Goal: Check status: Check status

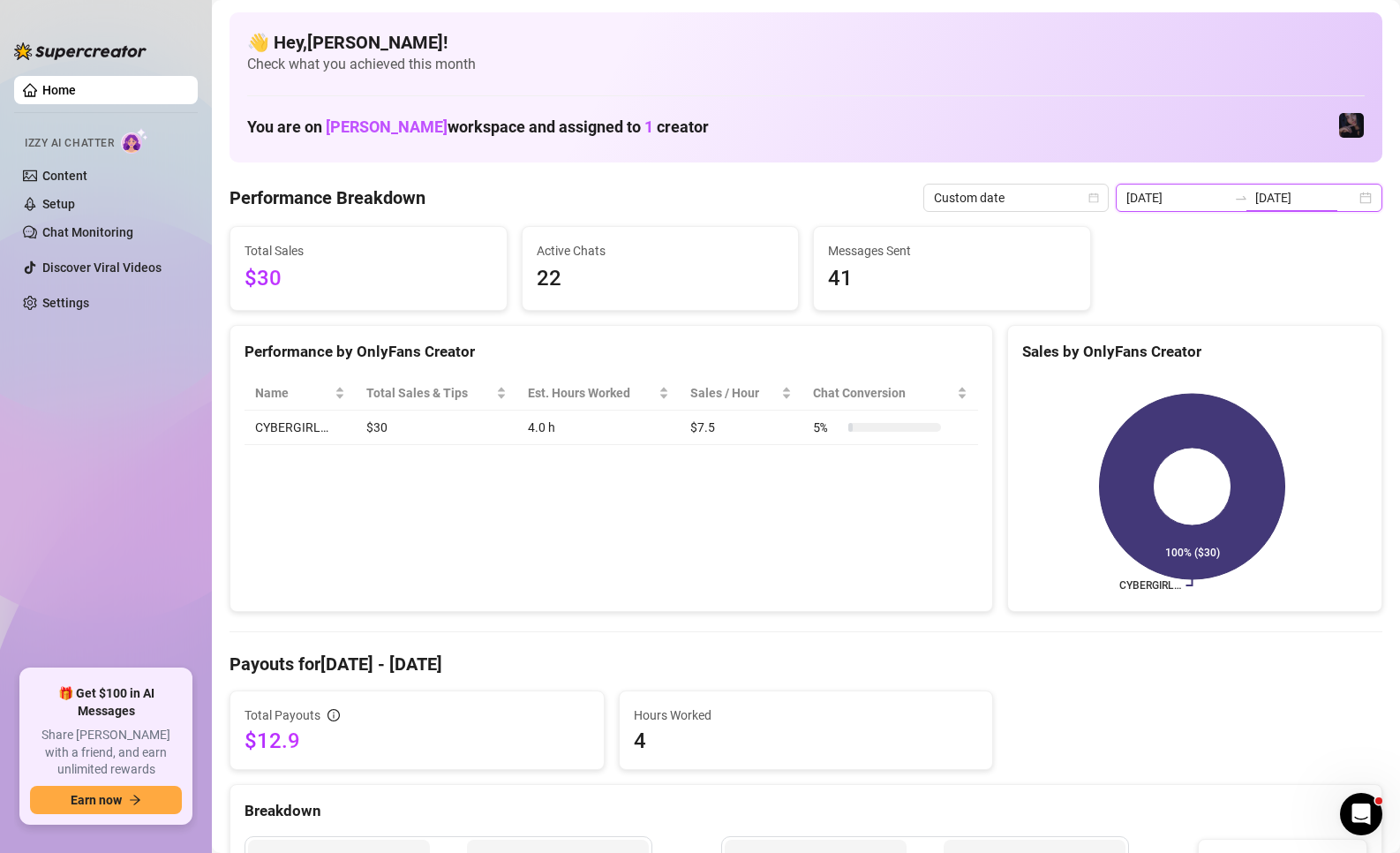
click at [1287, 203] on input "[DATE]" at bounding box center [1305, 198] width 100 height 19
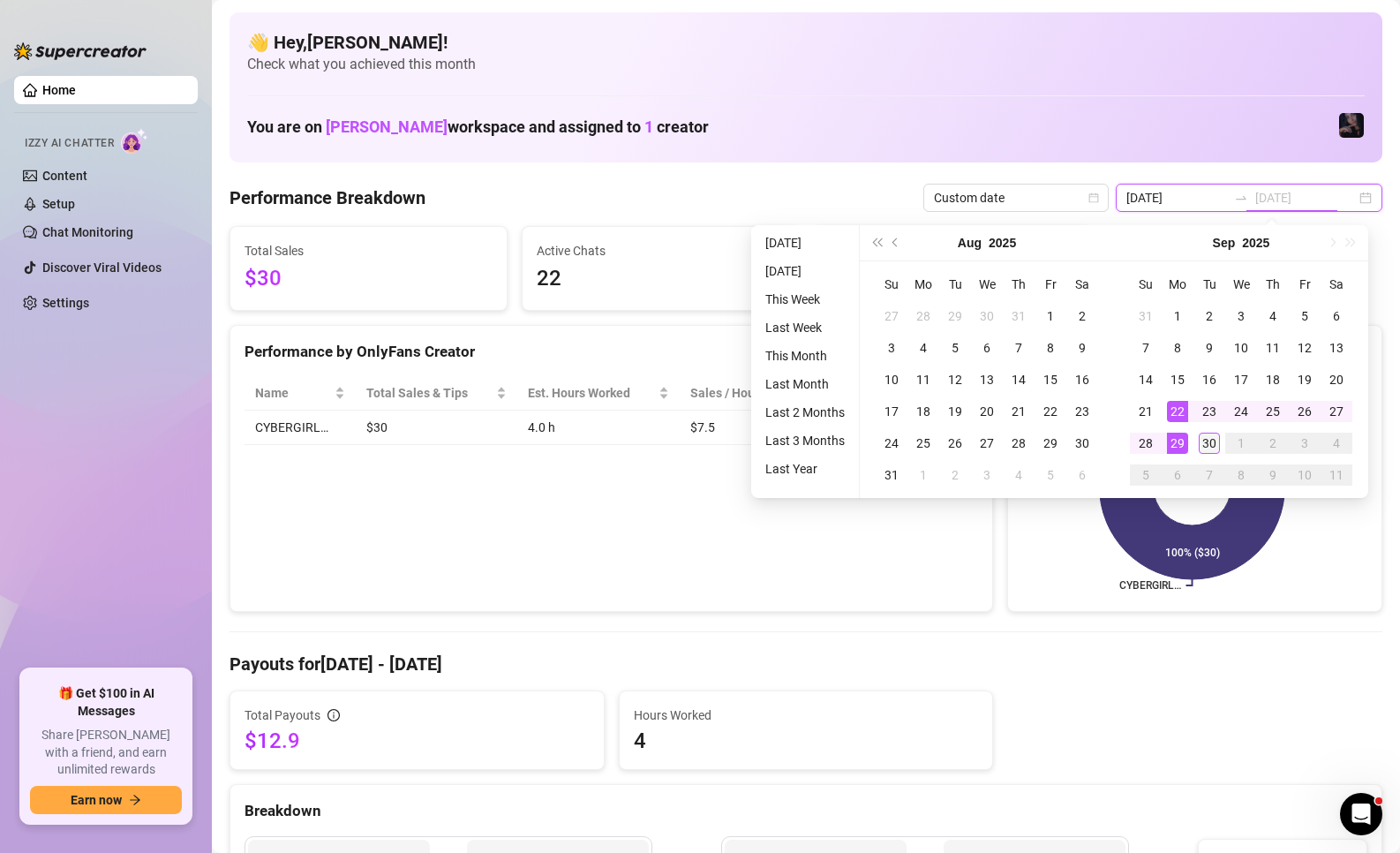
type input "[DATE]"
click at [1204, 439] on div "30" at bounding box center [1209, 443] width 21 height 21
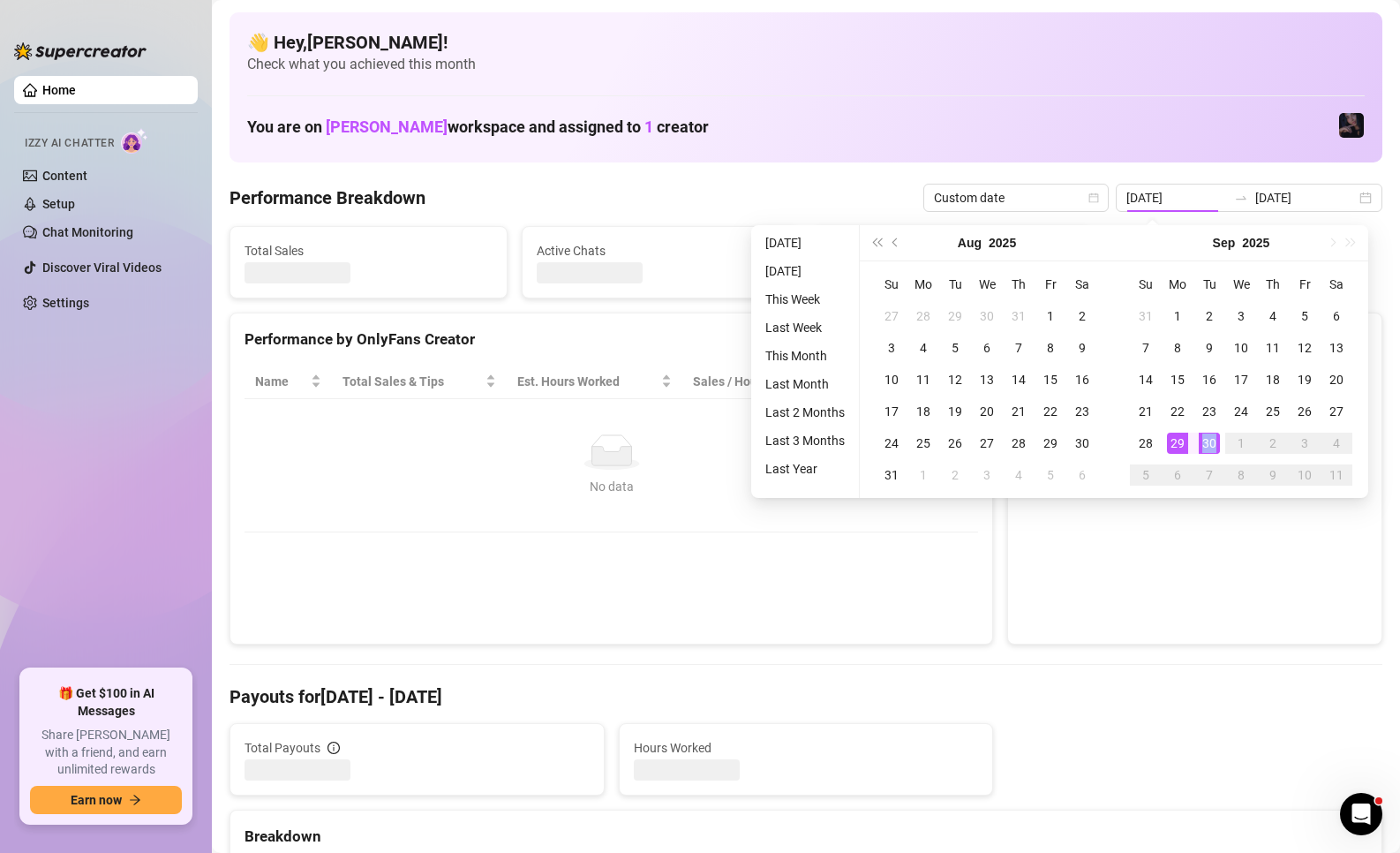
type input "[DATE]"
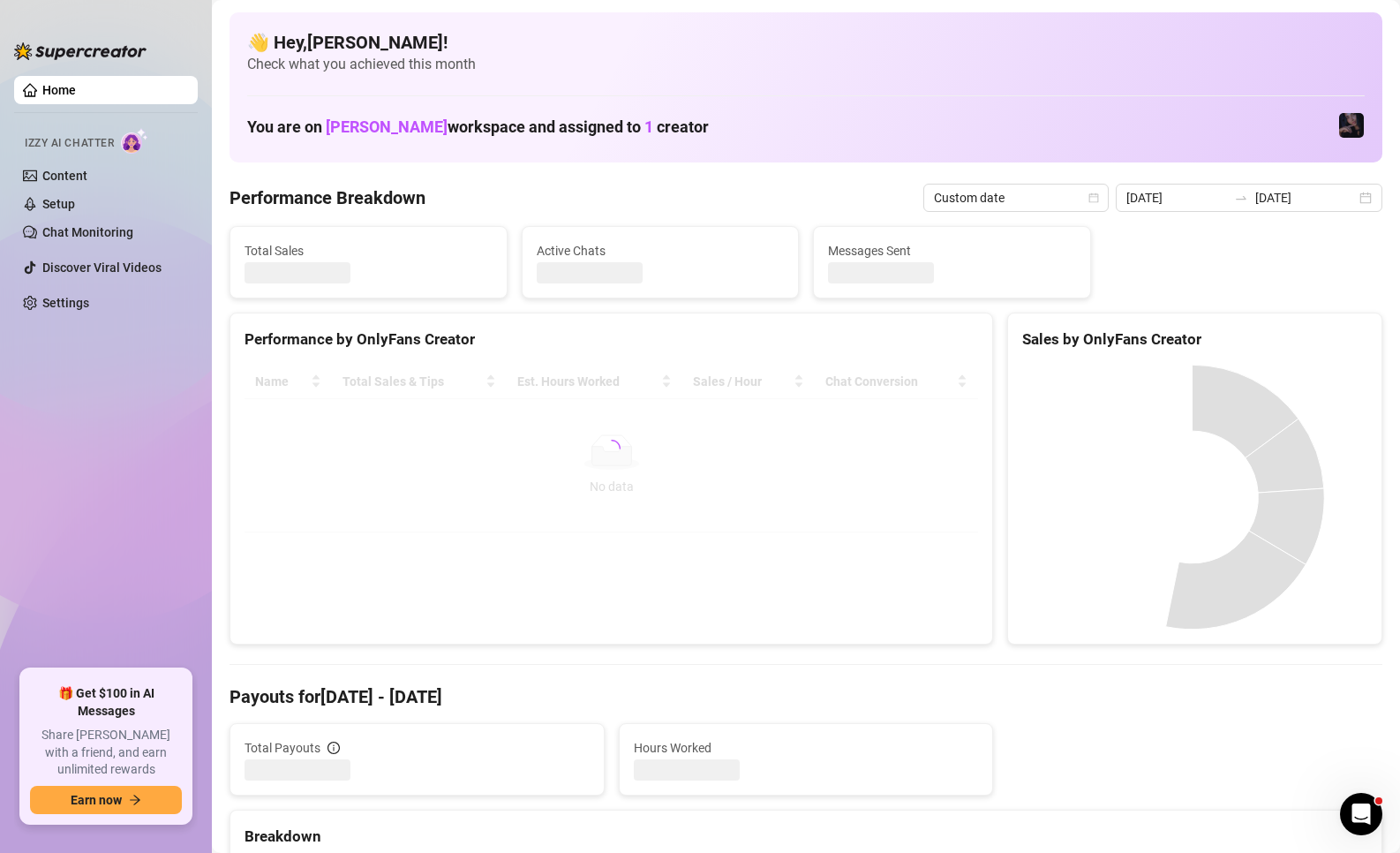
click at [981, 636] on div "Performance by OnlyFans Creator Name Total Sales & Tips Est. Hours Worked Sales…" at bounding box center [610, 479] width 764 height 332
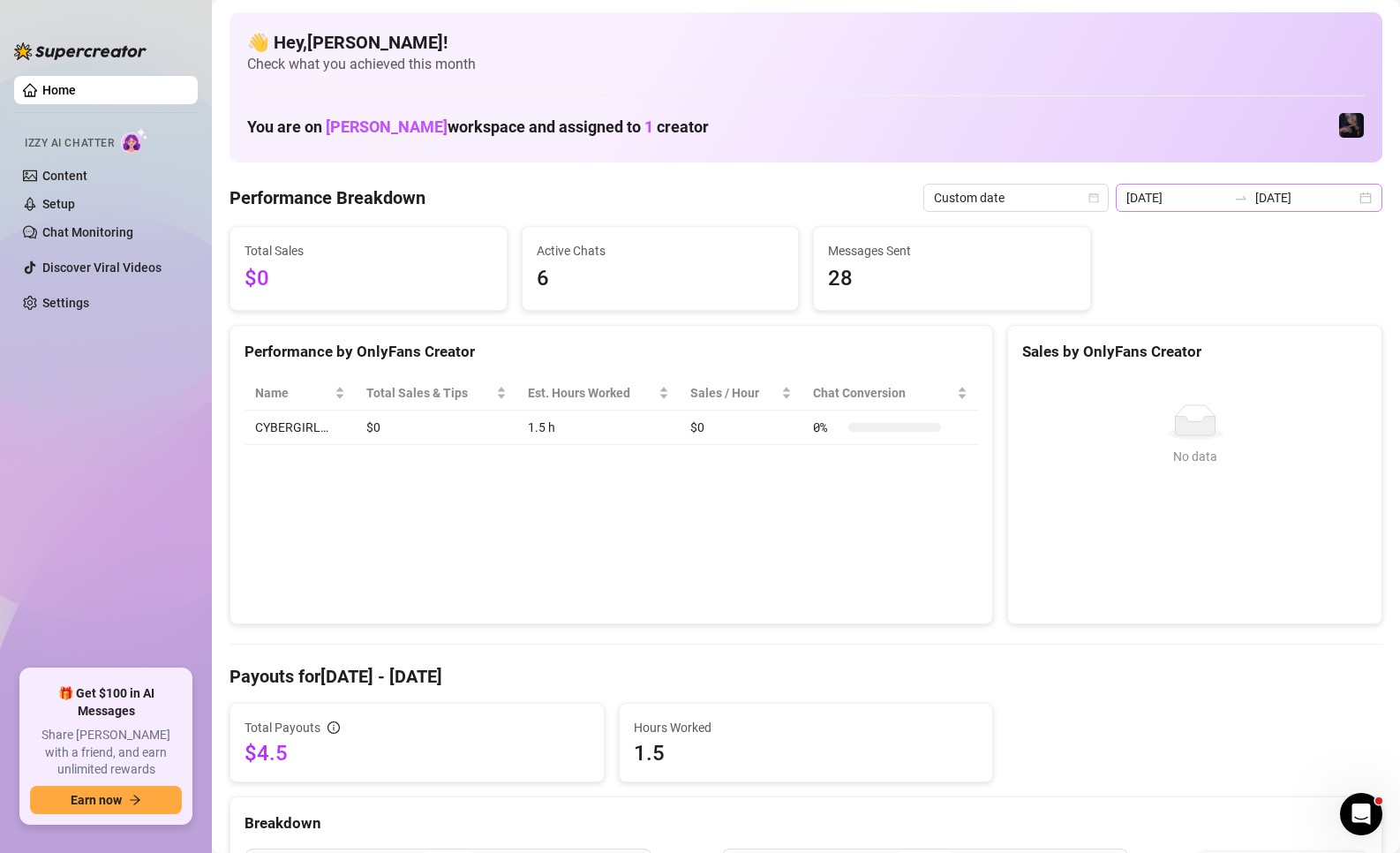
click at [1227, 199] on div at bounding box center [1241, 198] width 28 height 14
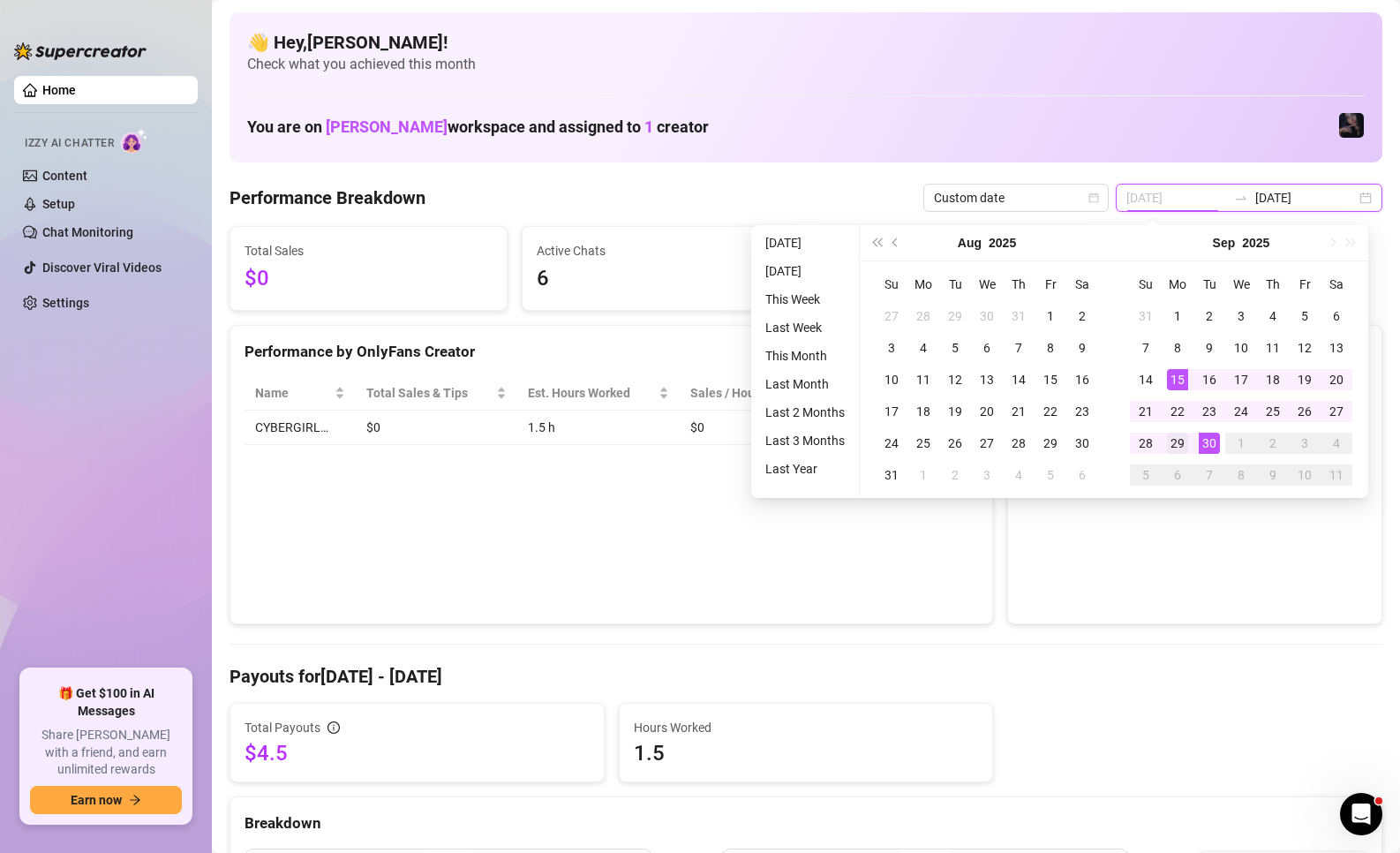
type input "[DATE]"
click at [1181, 443] on div "29" at bounding box center [1177, 443] width 21 height 21
type input "[DATE]"
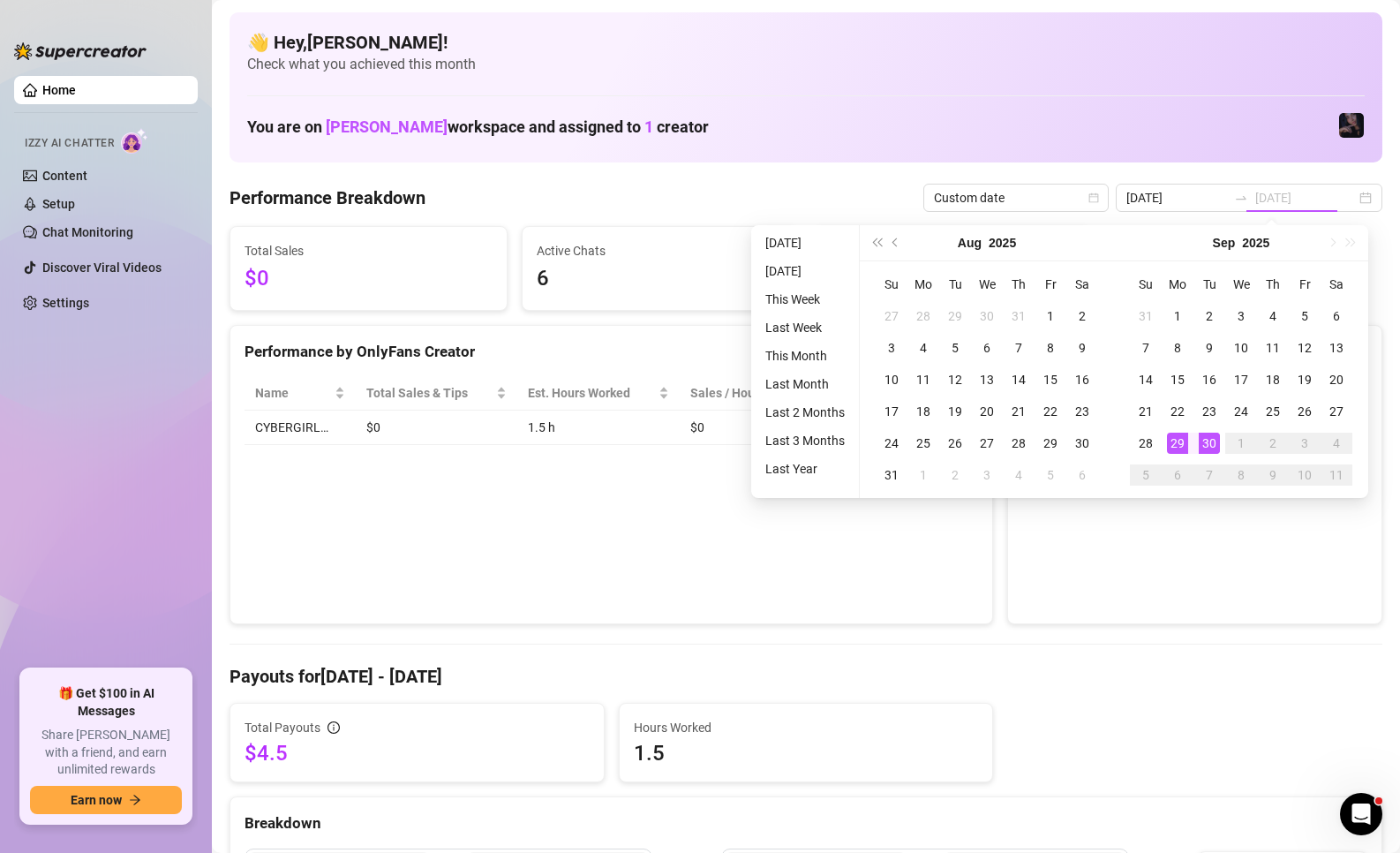
type input "[DATE]"
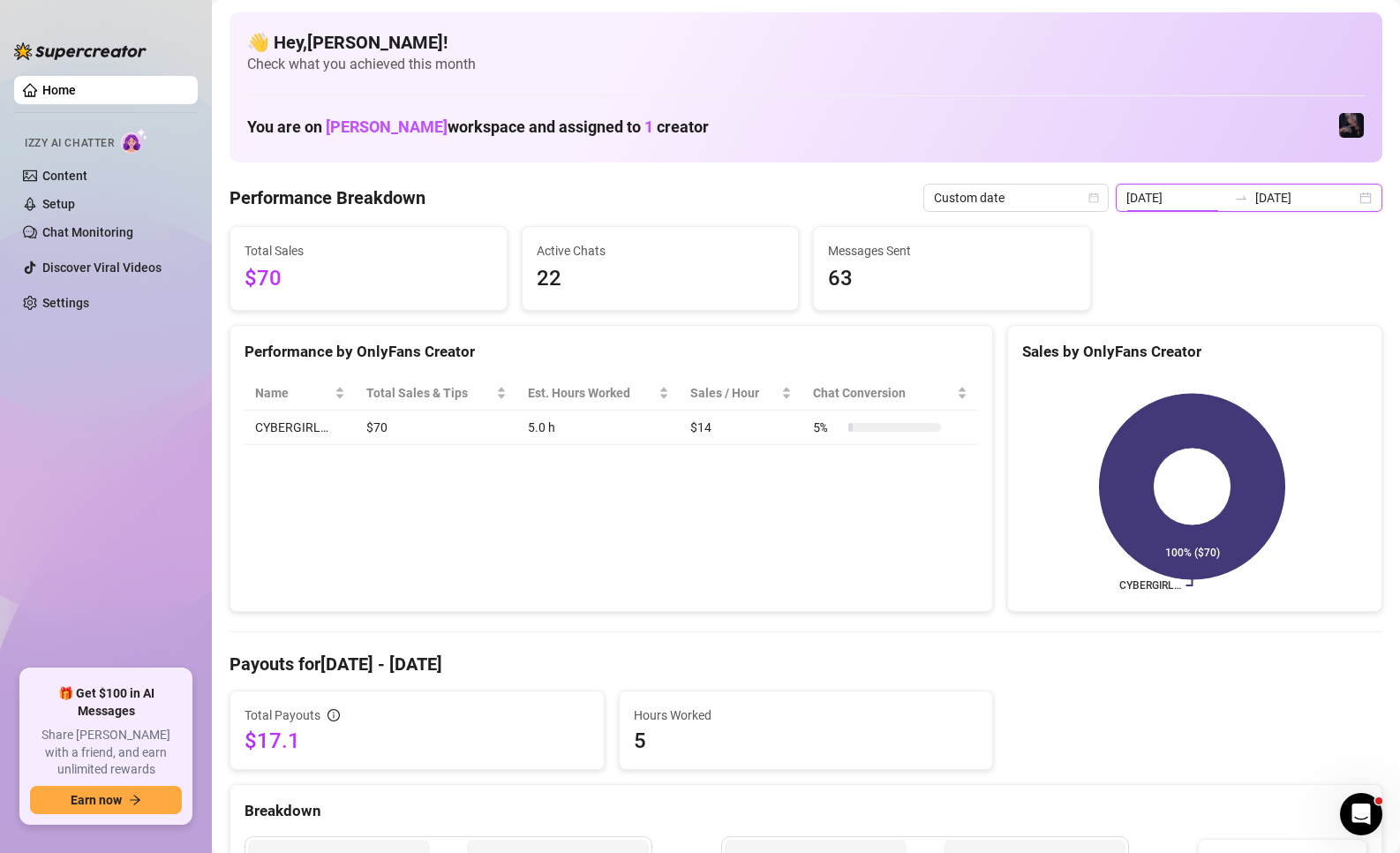
click at [1189, 200] on input "[DATE]" at bounding box center [1176, 198] width 100 height 19
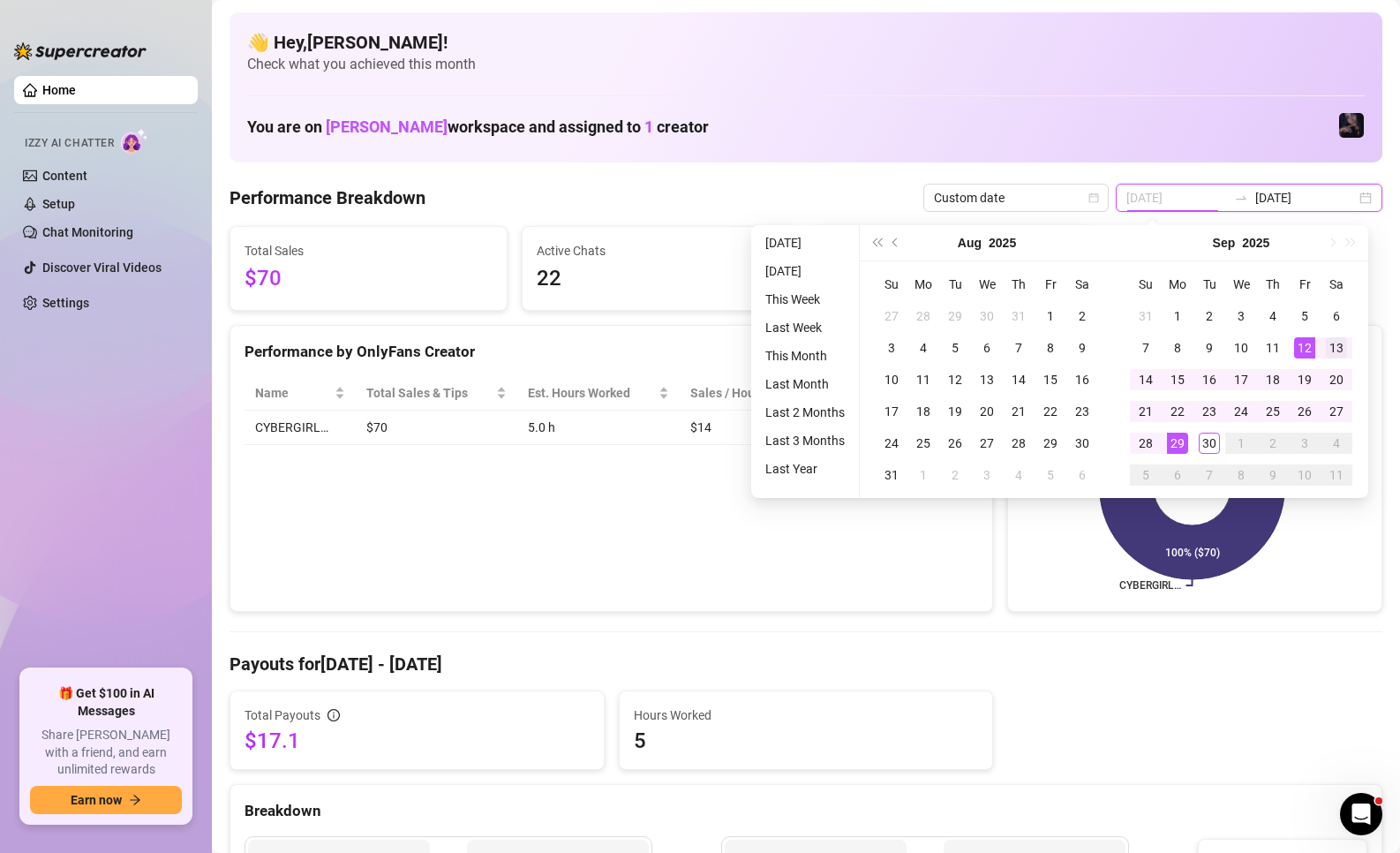
type input "[DATE]"
click at [1329, 355] on div "13" at bounding box center [1336, 347] width 21 height 21
type input "[DATE]"
click at [1211, 443] on div "30" at bounding box center [1209, 443] width 21 height 21
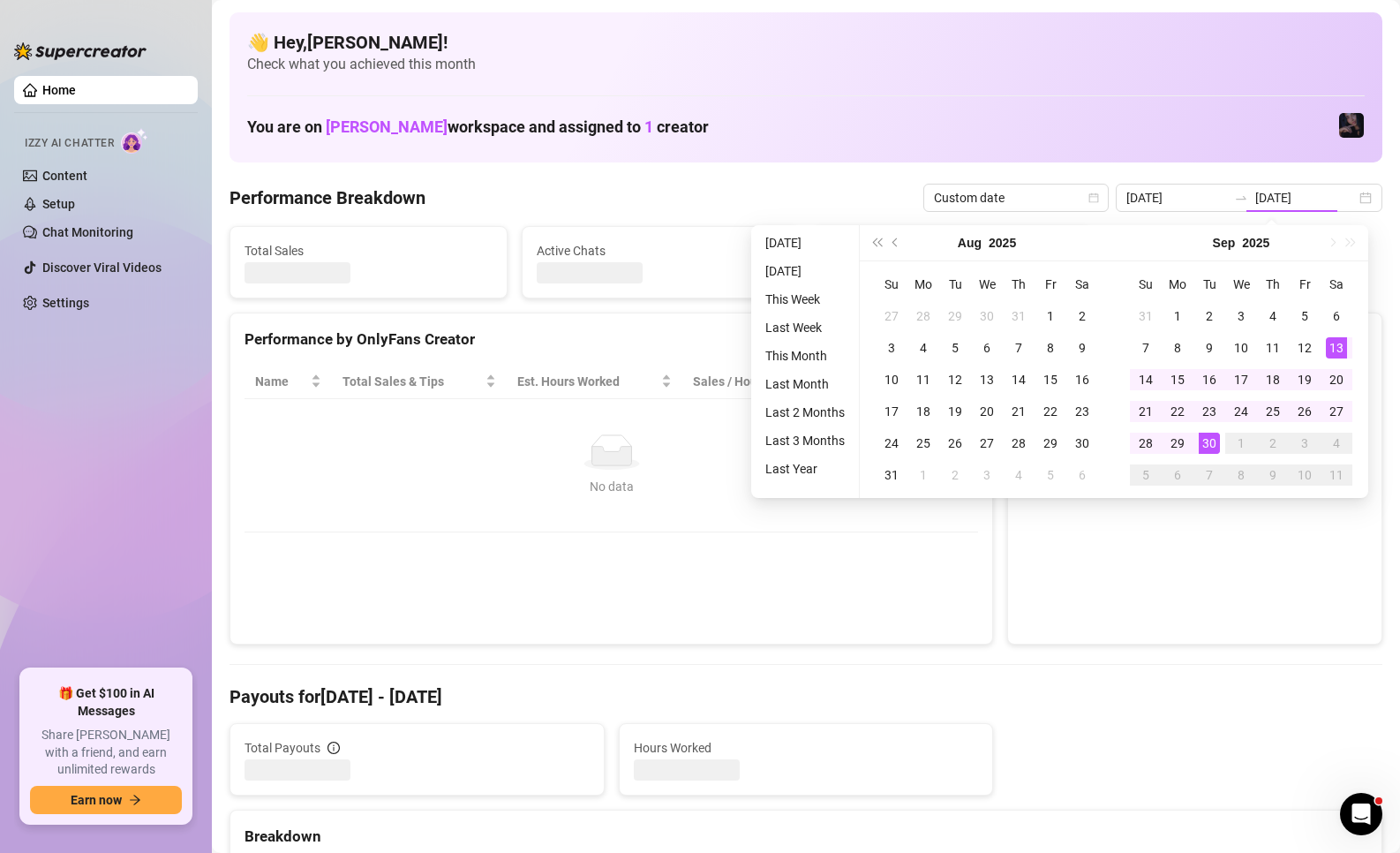
type input "[DATE]"
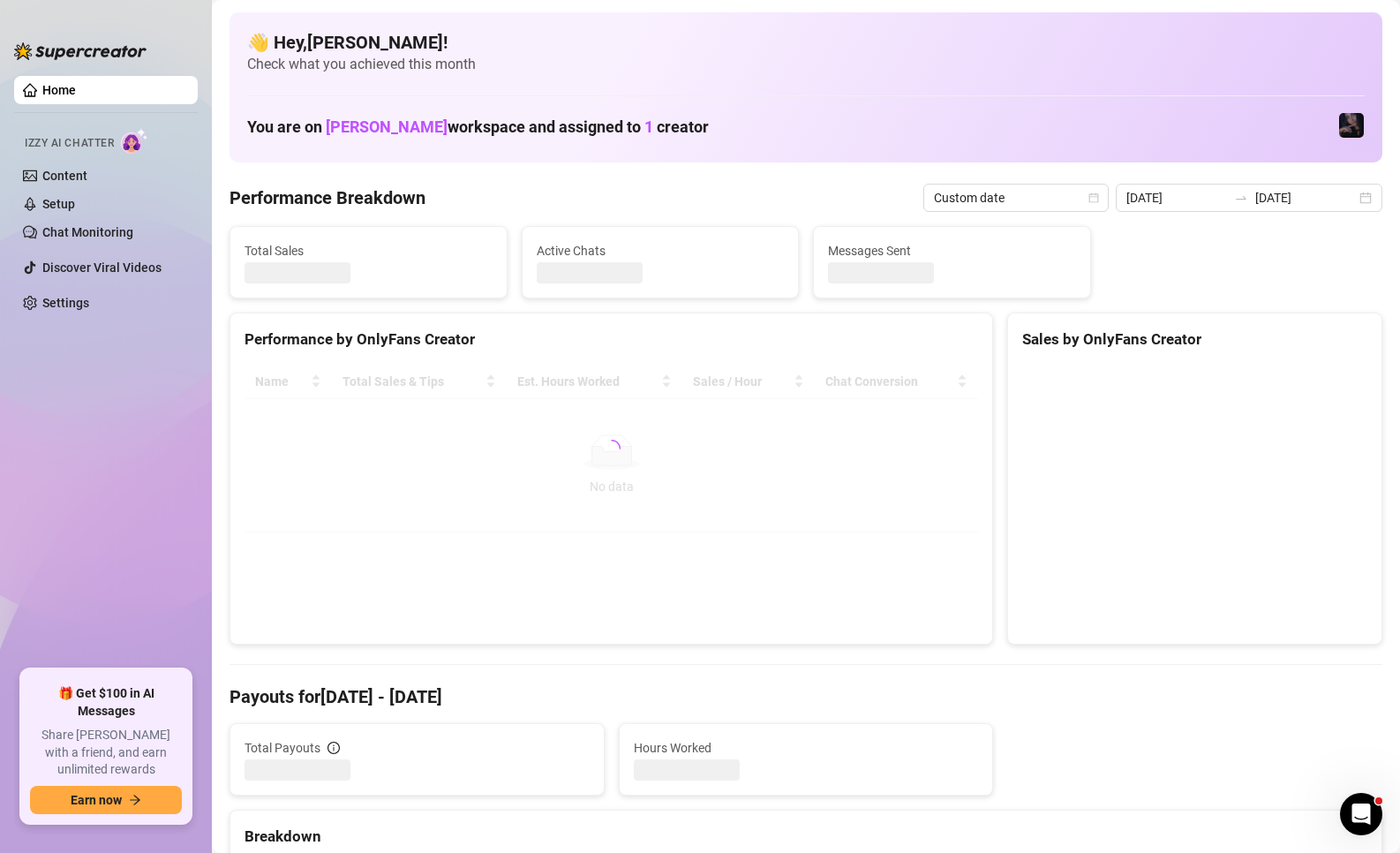
click at [990, 604] on div "Performance by OnlyFans Creator Name Total Sales & Tips Est. Hours Worked Sales…" at bounding box center [611, 479] width 777 height 332
